Goal: Navigation & Orientation: Go to known website

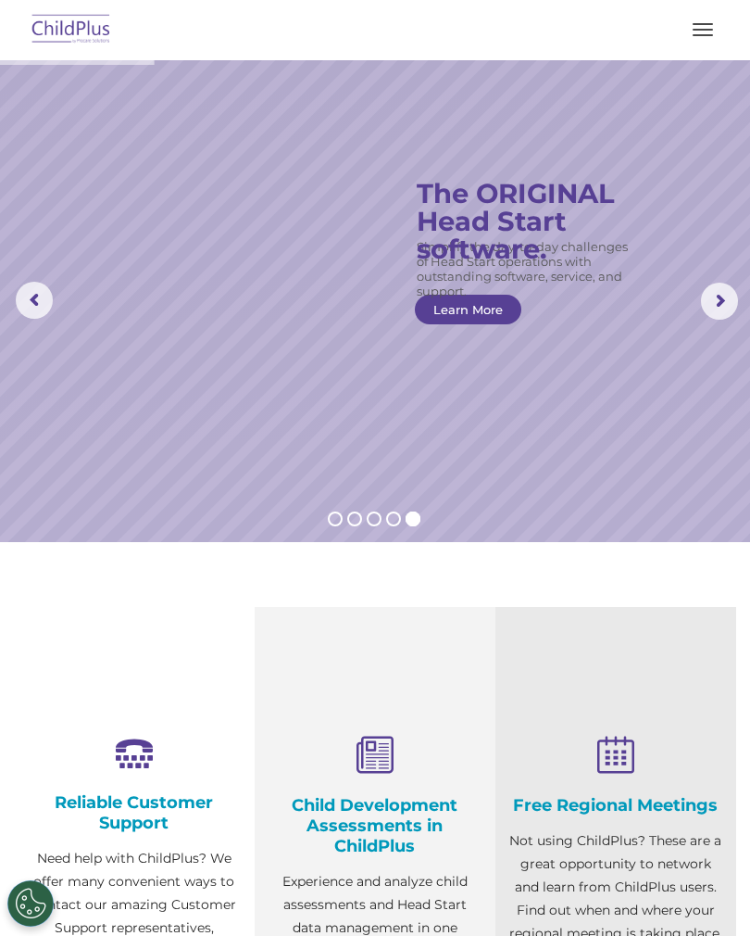
select select "MEDIUM"
click at [54, 38] on img at bounding box center [71, 30] width 87 height 44
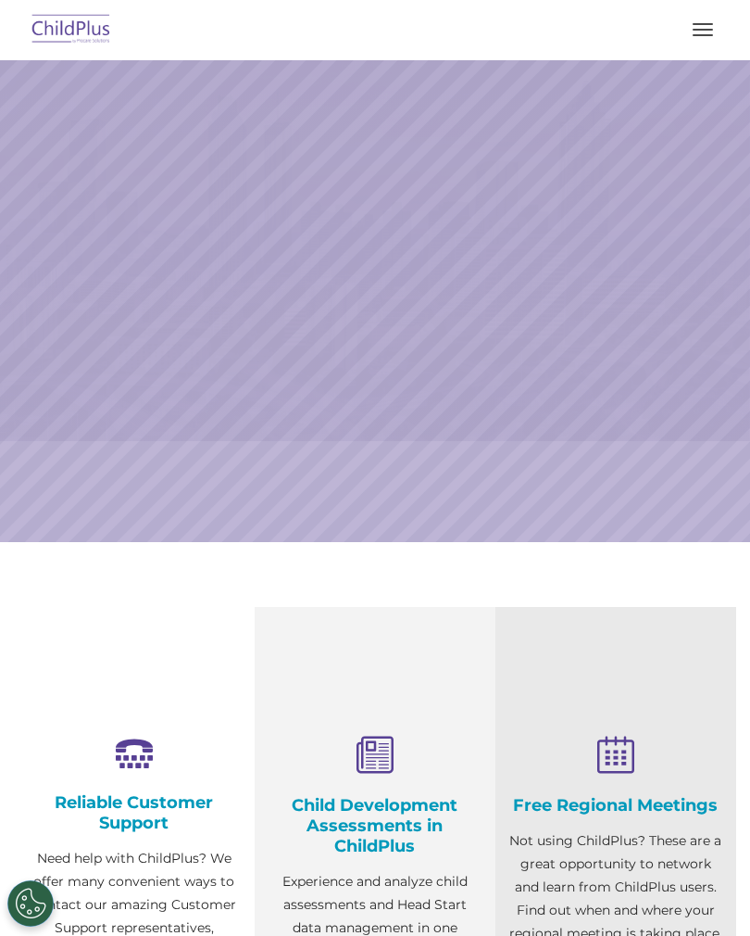
scroll to position [185, 0]
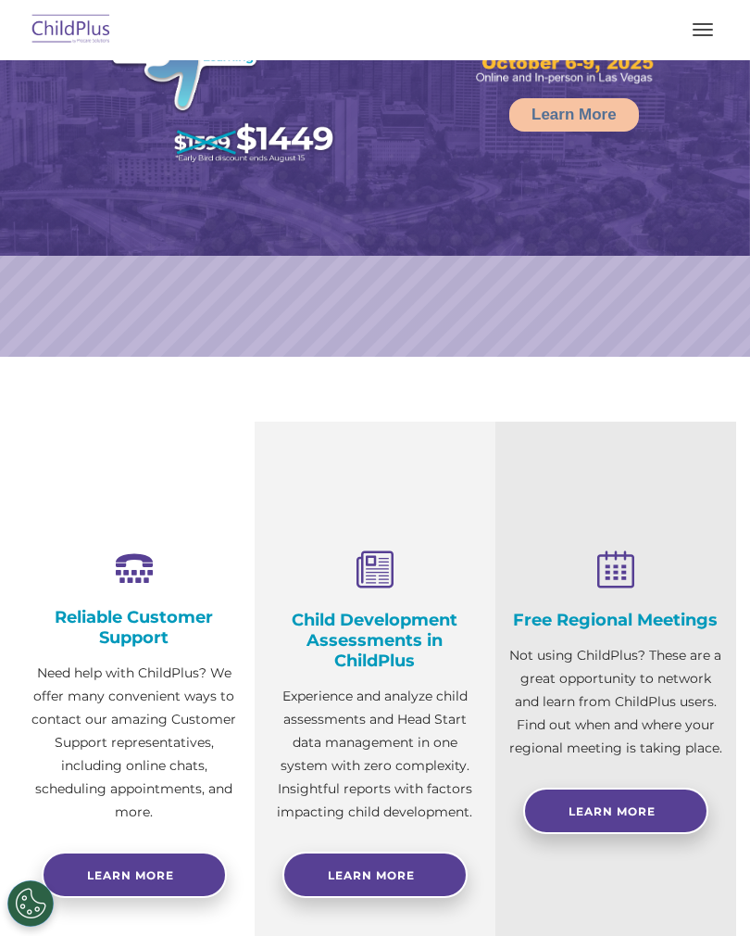
select select "MEDIUM"
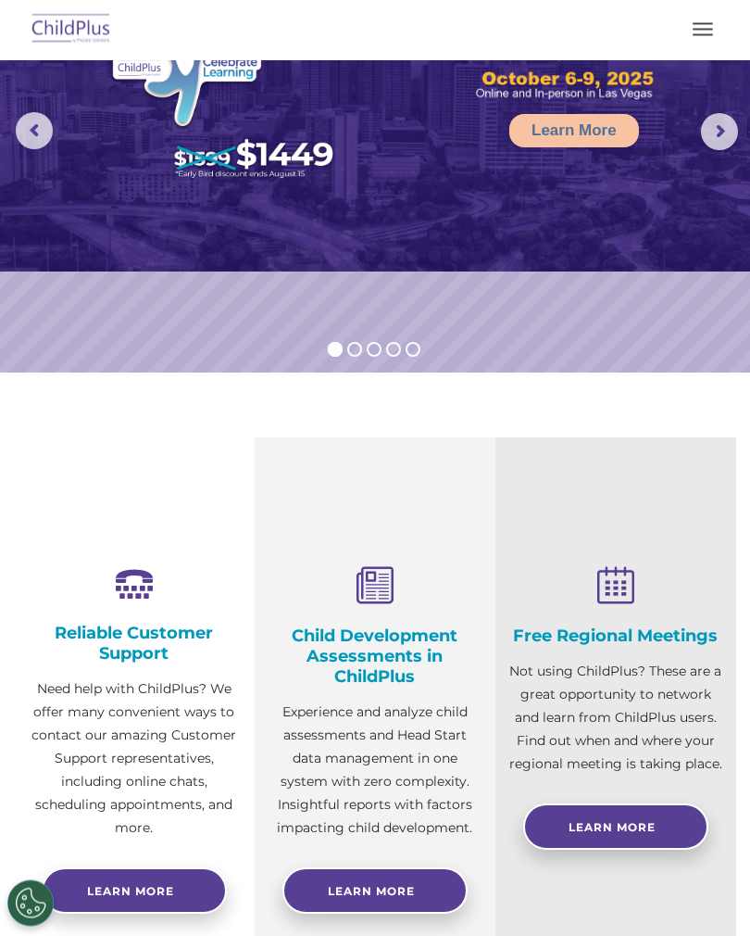
scroll to position [0, 0]
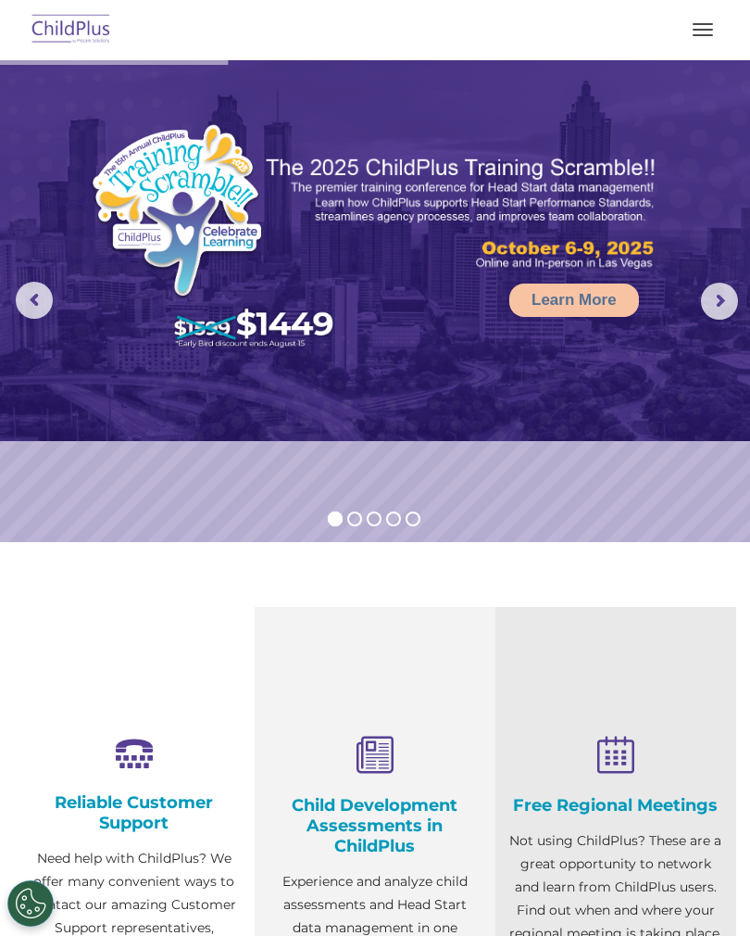
click at [84, 27] on img at bounding box center [71, 30] width 87 height 44
click at [65, 37] on img at bounding box center [71, 30] width 87 height 44
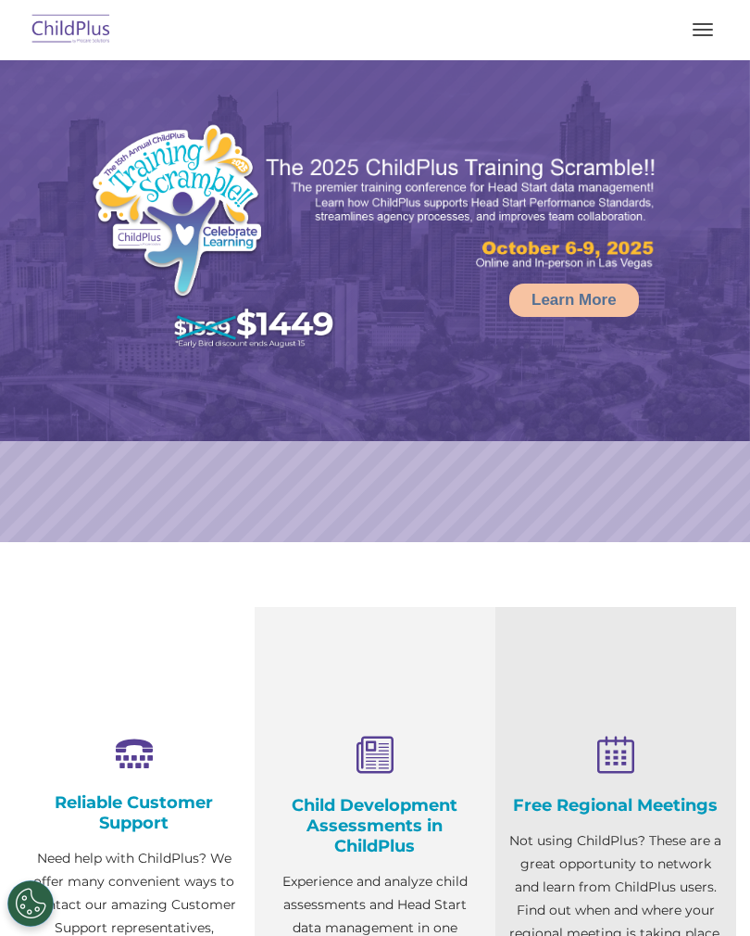
select select "MEDIUM"
